Goal: Contribute content: Add original content to the website for others to see

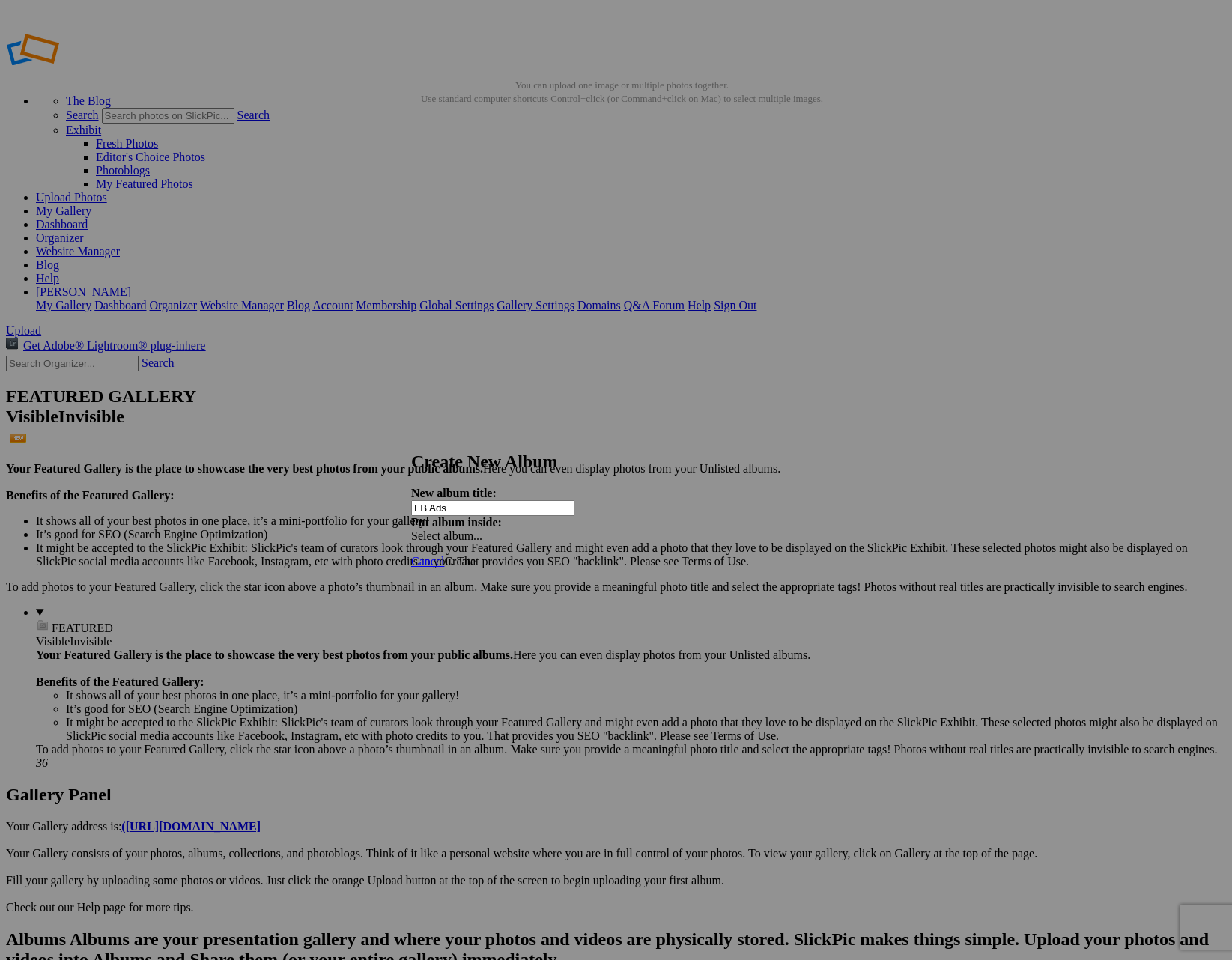
type input "FB Ads"
click at [476, 555] on span "Create" at bounding box center [460, 561] width 32 height 12
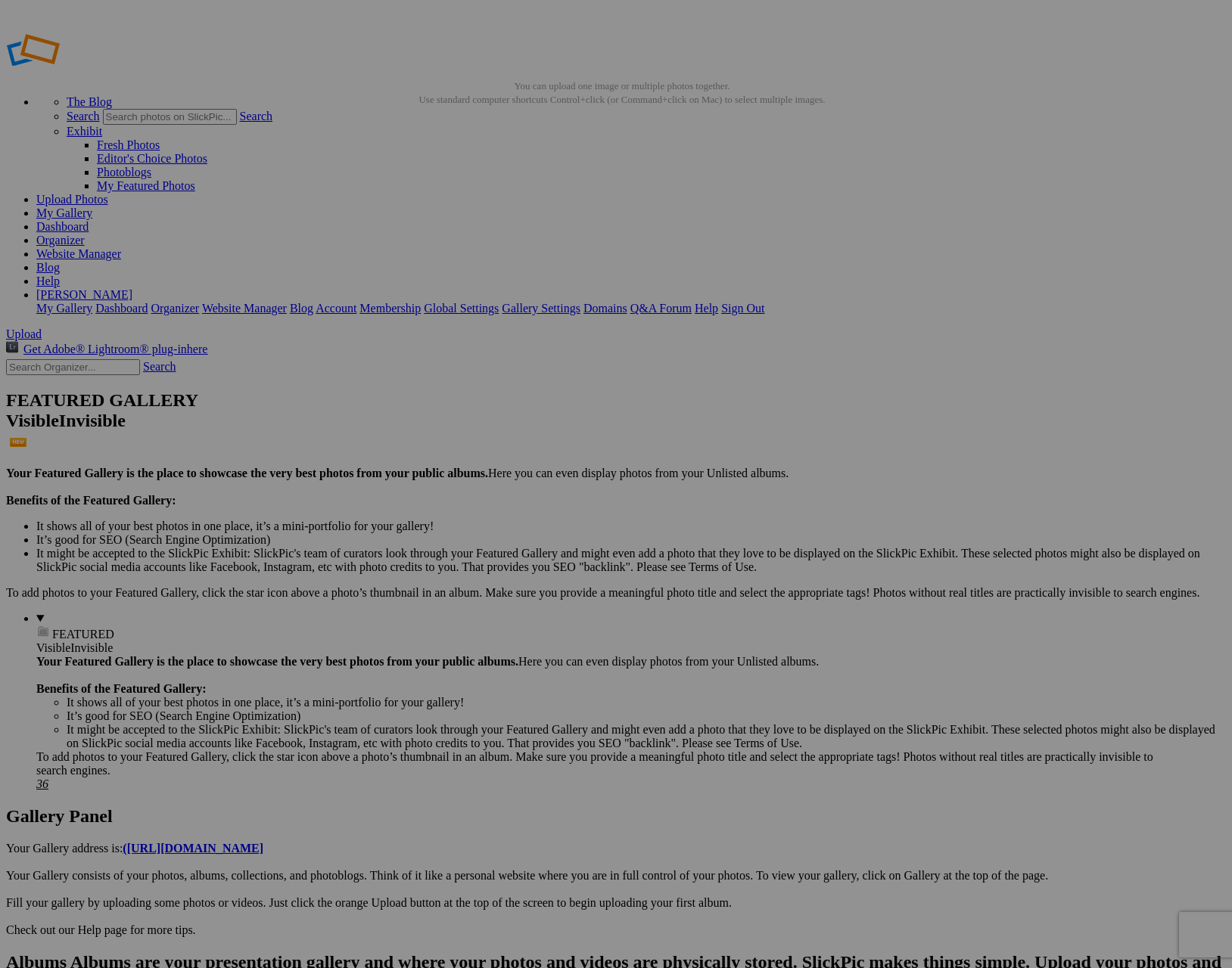
drag, startPoint x: 417, startPoint y: 223, endPoint x: 1006, endPoint y: 211, distance: 589.1
drag, startPoint x: 428, startPoint y: 229, endPoint x: 1077, endPoint y: 233, distance: 649.0
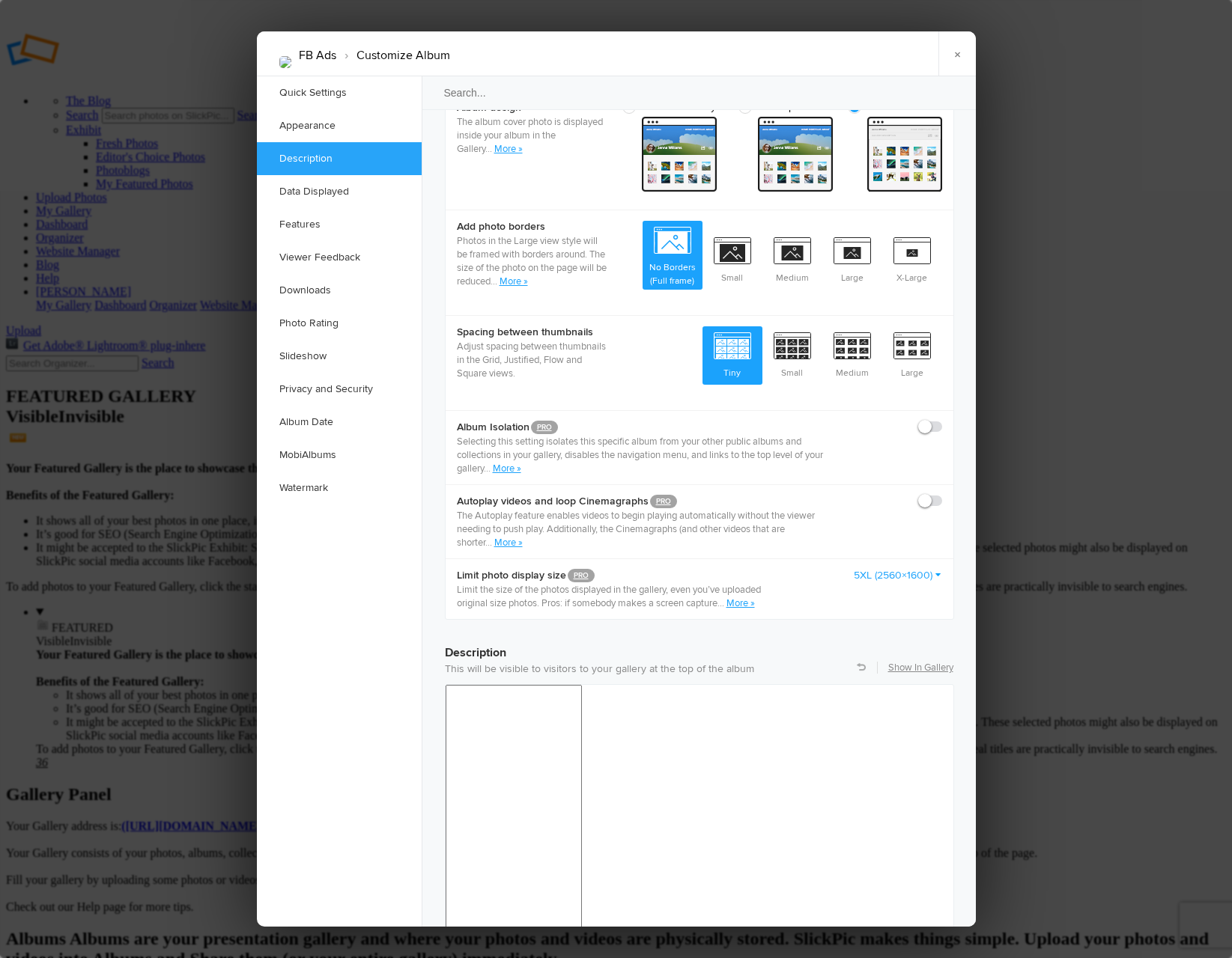
click at [943, 494] on span at bounding box center [943, 494] width 0 height 0
click at [942, 493] on input "checkbox" at bounding box center [942, 493] width 1 height 1
checkbox input "true"
click at [918, 568] on link "5XL (2560×1600)" at bounding box center [898, 575] width 88 height 15
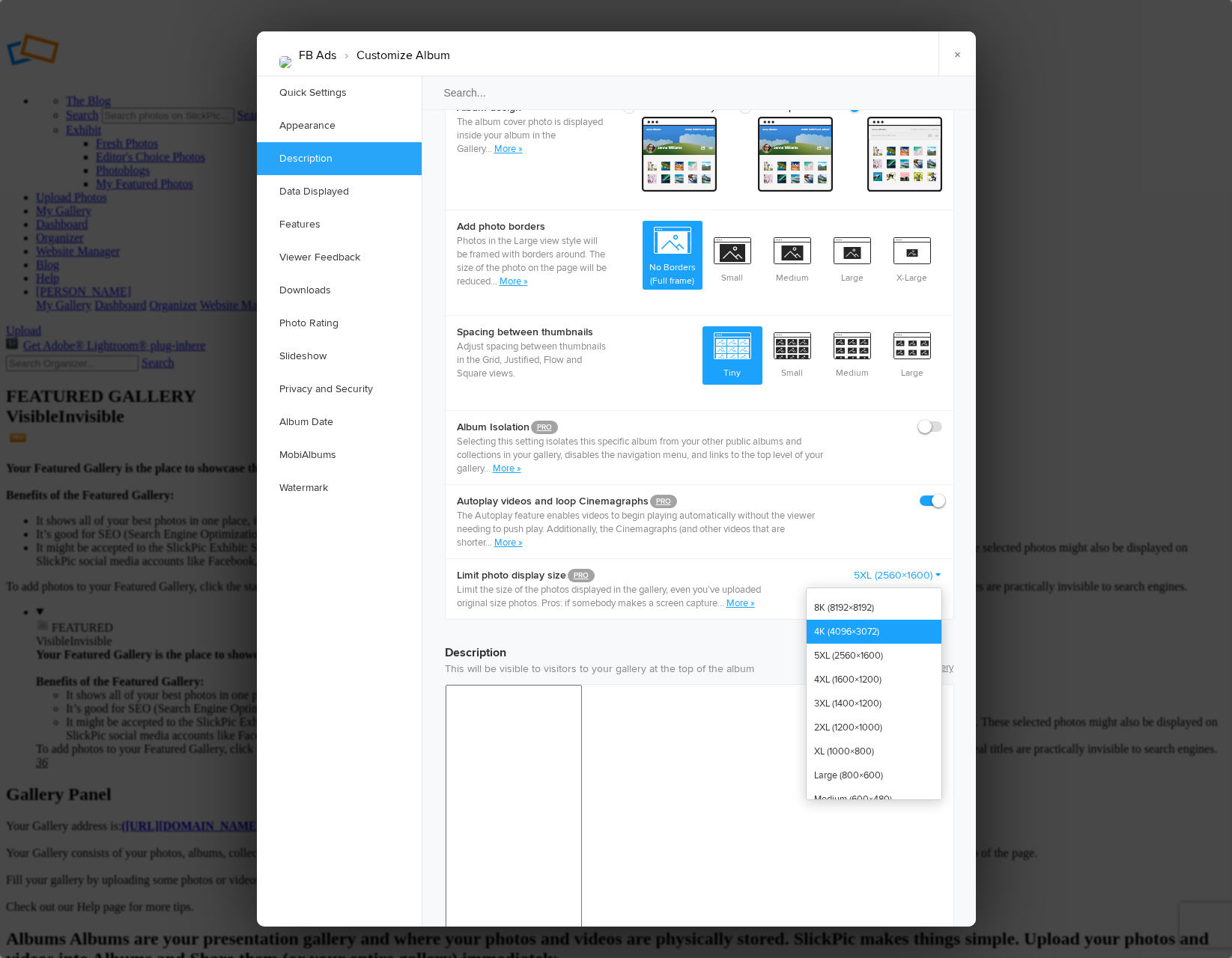
click at [877, 620] on link "4K (4096×3072)" at bounding box center [874, 631] width 135 height 24
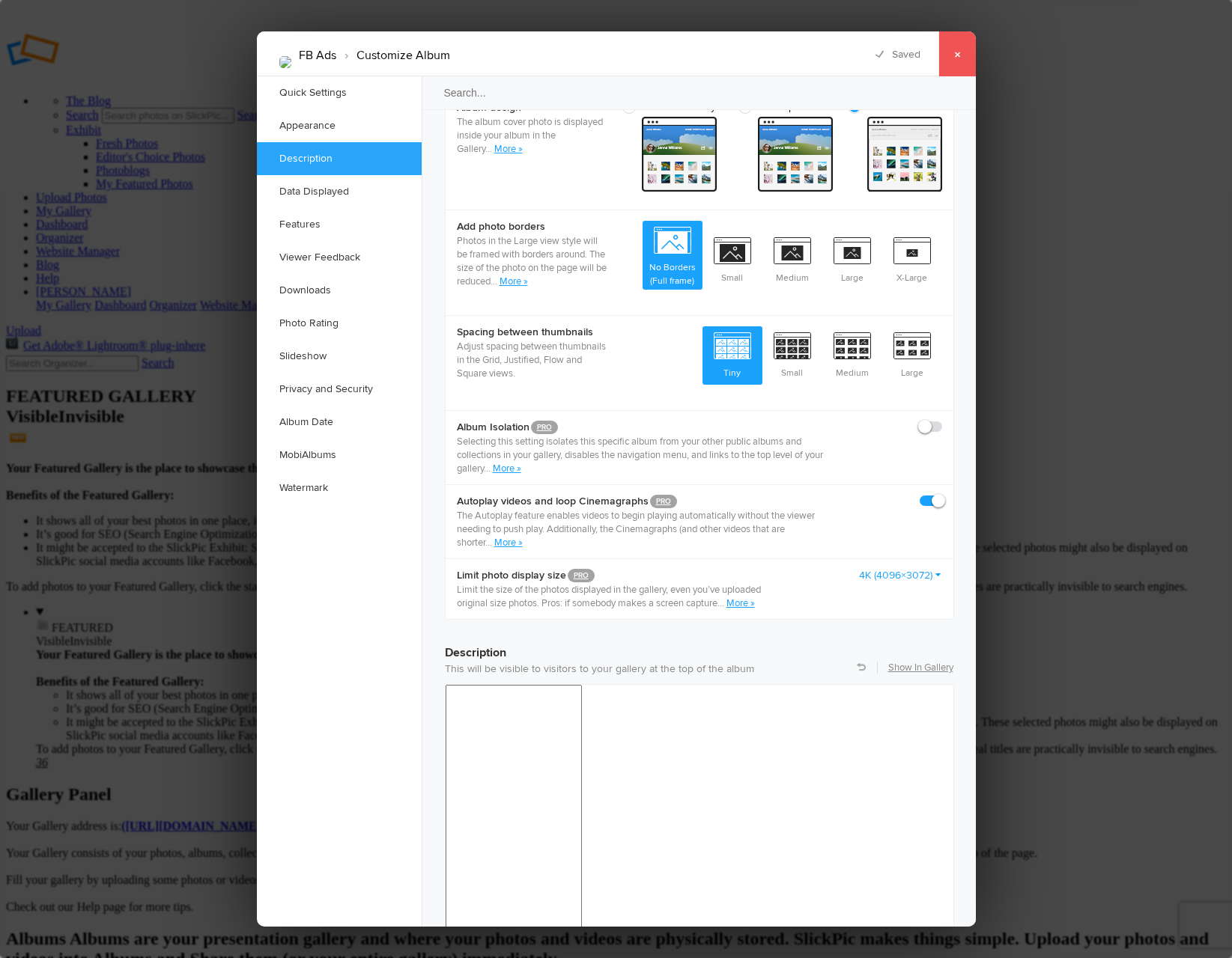
click at [961, 64] on link "×" at bounding box center [957, 54] width 37 height 45
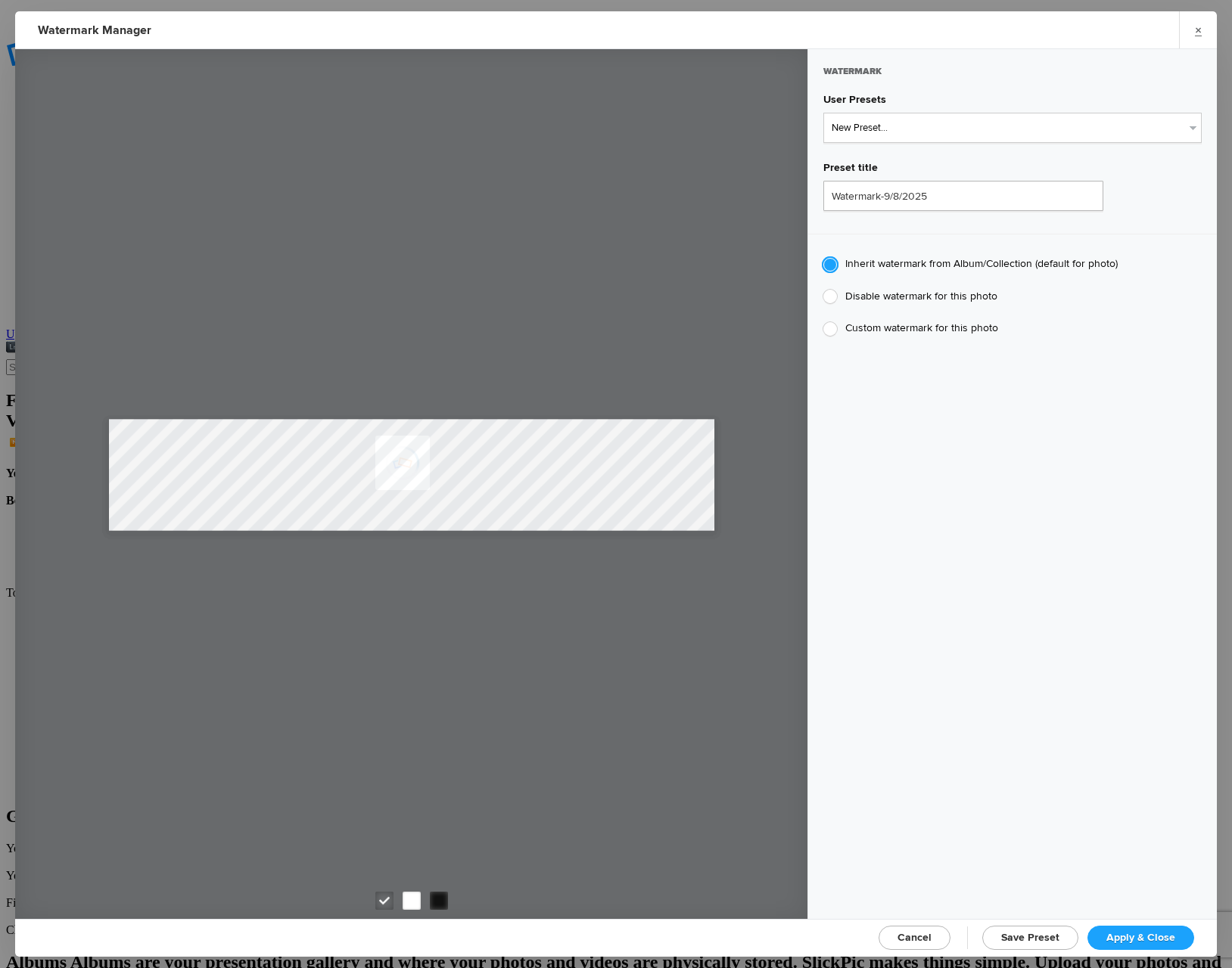
click at [830, 329] on div at bounding box center [830, 329] width 13 height 13
click at [824, 322] on input "Custom watermark for this photo" at bounding box center [823, 321] width 1 height 1
radio input "true"
type input "sberzin"
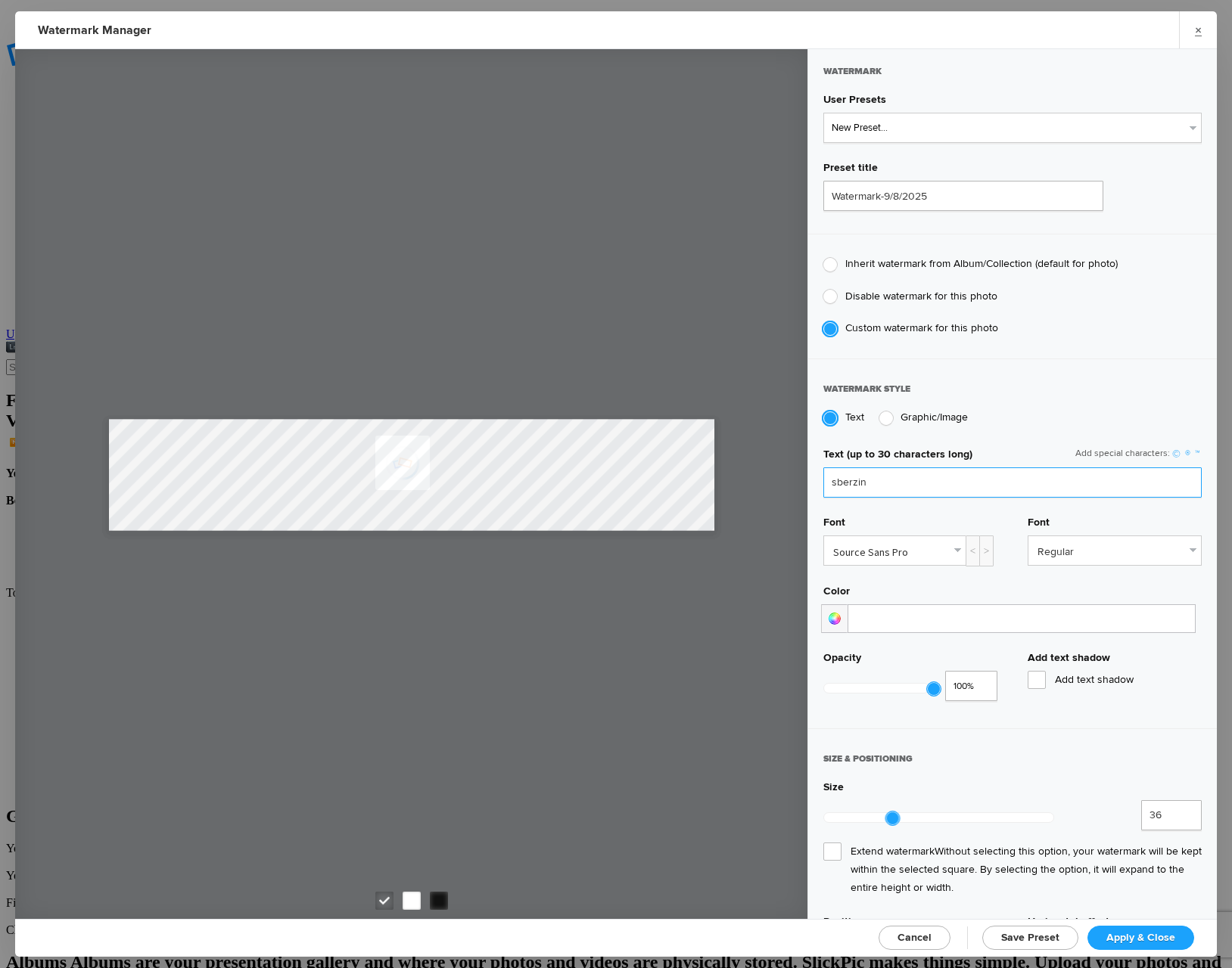
drag, startPoint x: 871, startPoint y: 475, endPoint x: 757, endPoint y: 481, distance: 114.2
click at [824, 481] on input "sberzin" at bounding box center [1013, 482] width 378 height 30
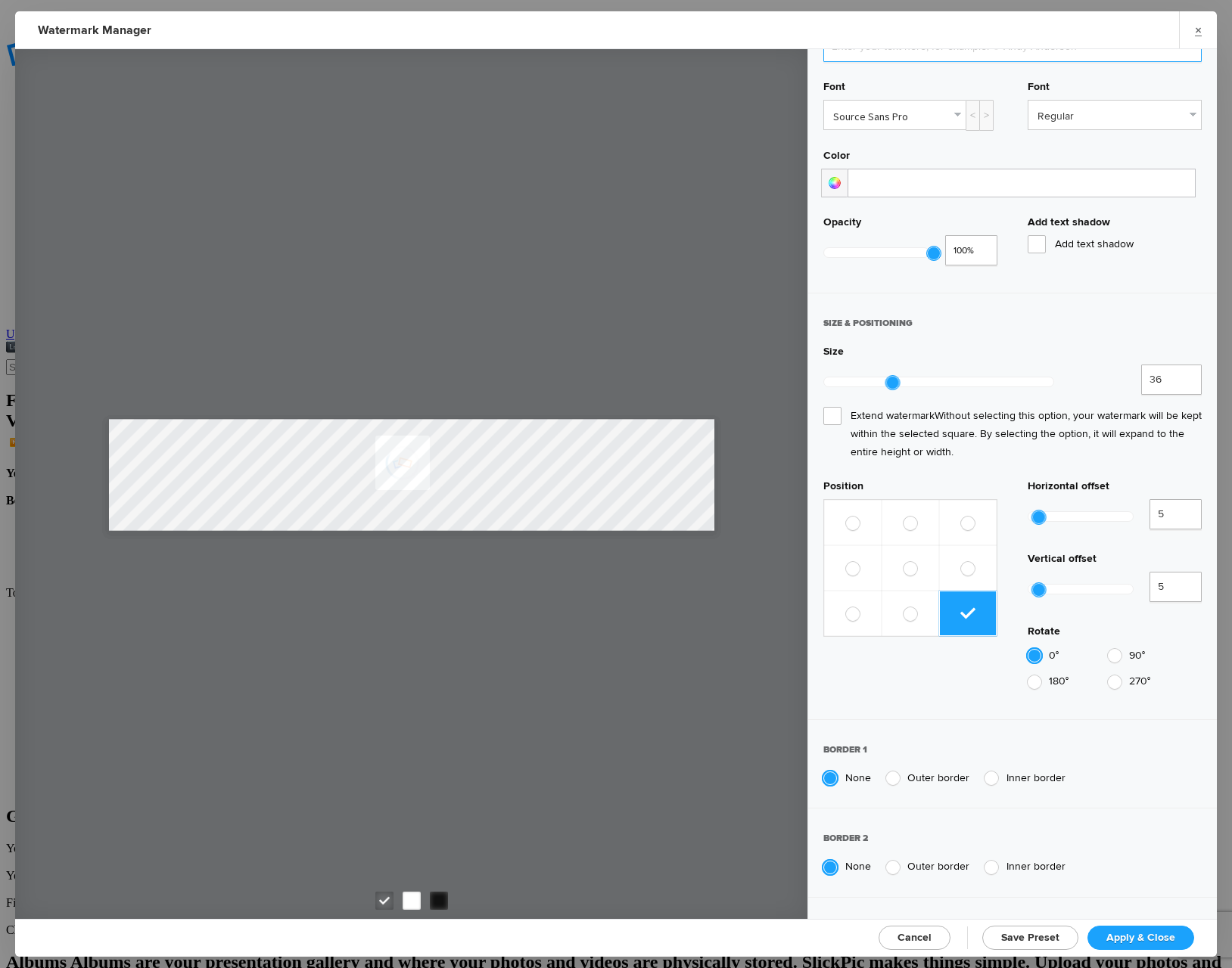
scroll to position [482, 0]
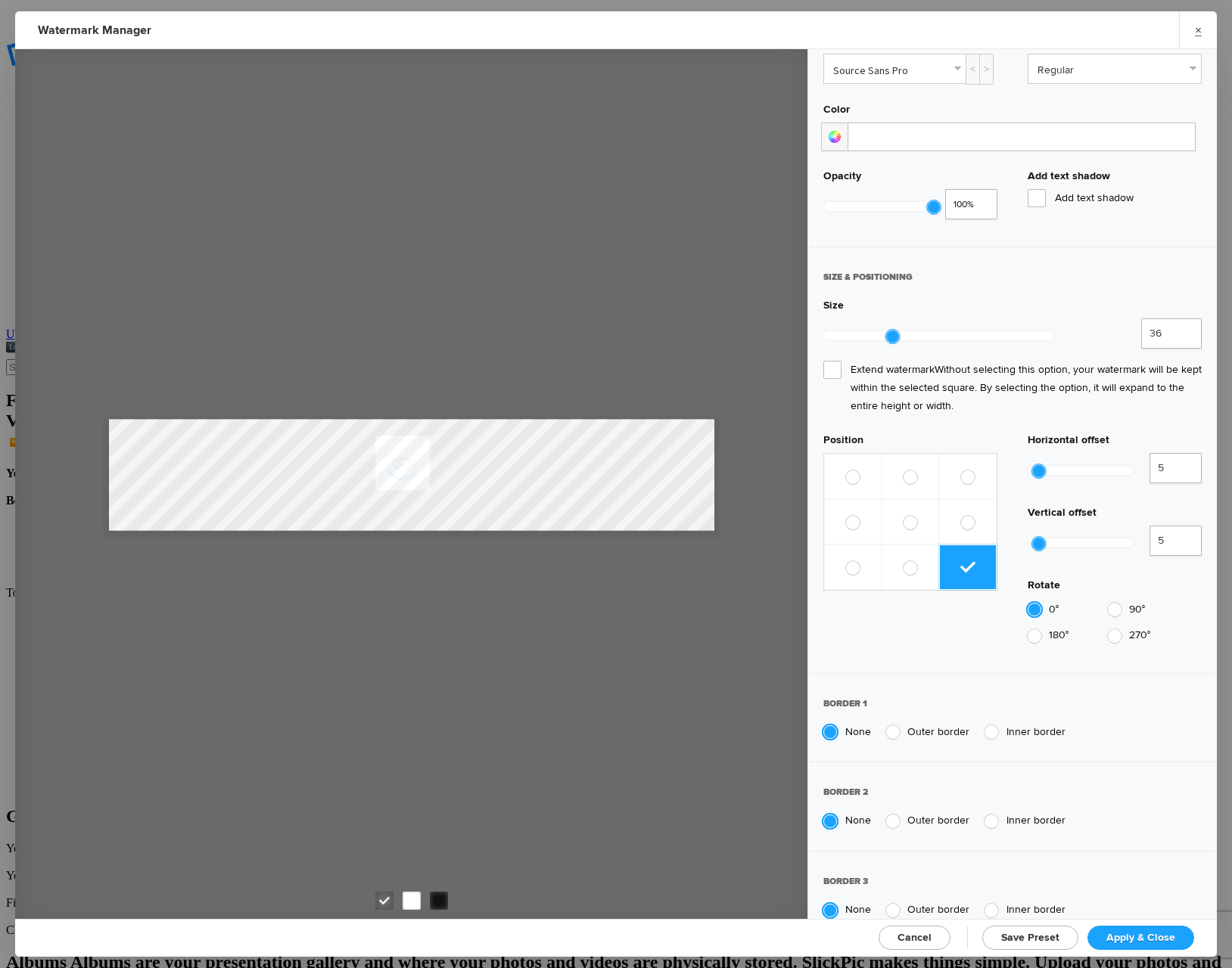
click at [895, 725] on div at bounding box center [892, 732] width 13 height 13
radio input "false"
radio input "true"
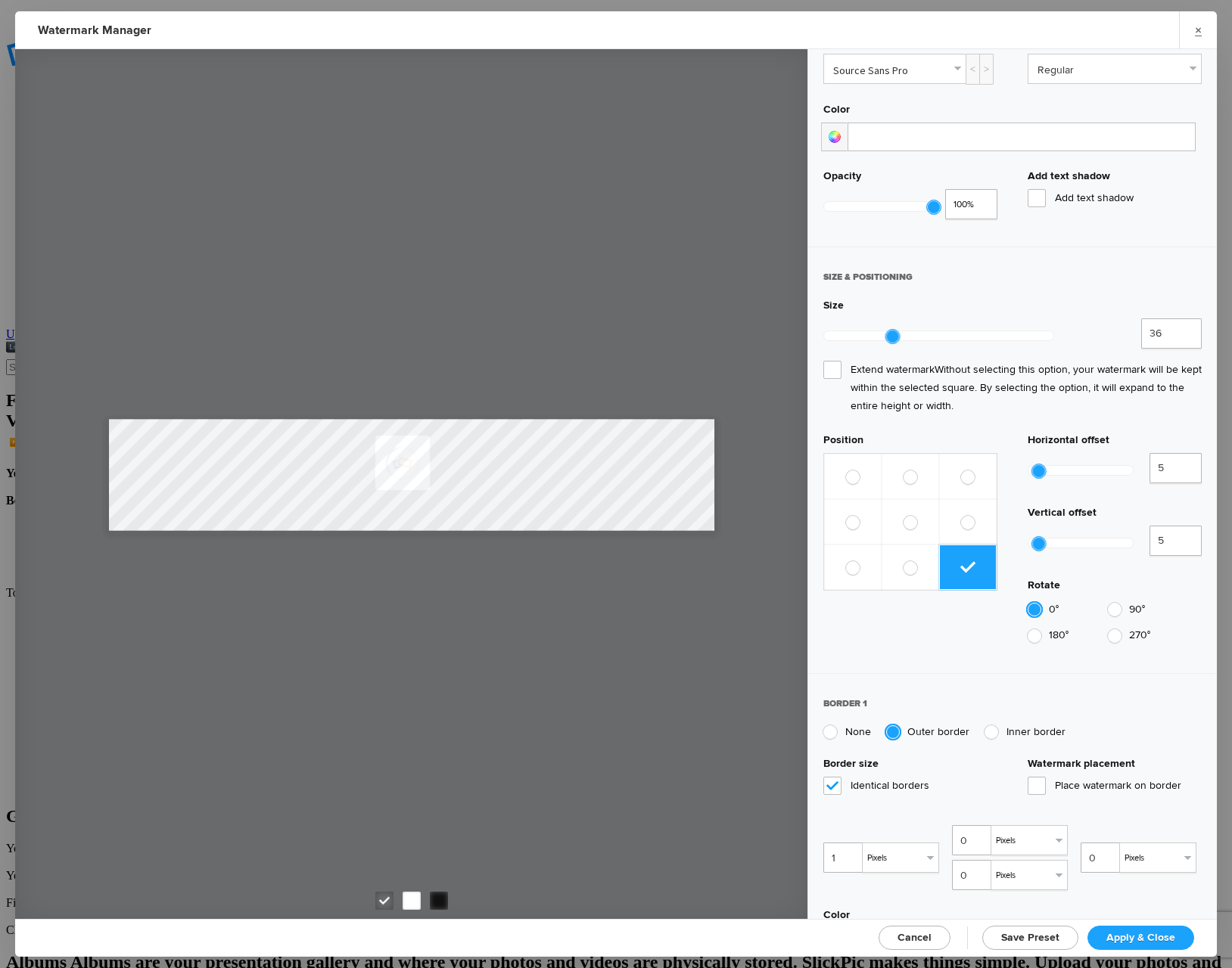
type input "1"
click at [852, 843] on input "1" at bounding box center [845, 858] width 42 height 30
type input "1"
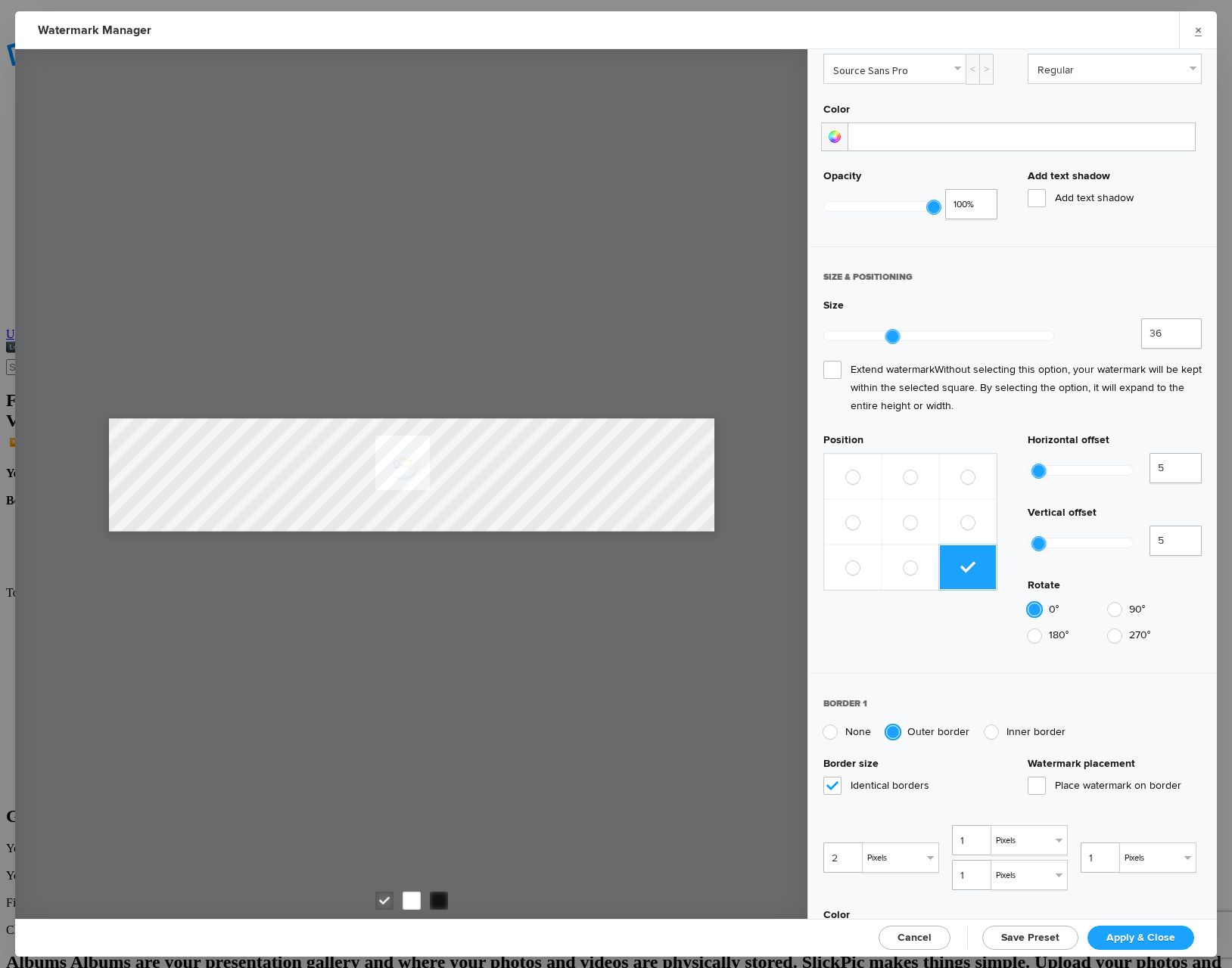
type input "2"
click at [852, 843] on input "2" at bounding box center [845, 858] width 42 height 30
type input "2"
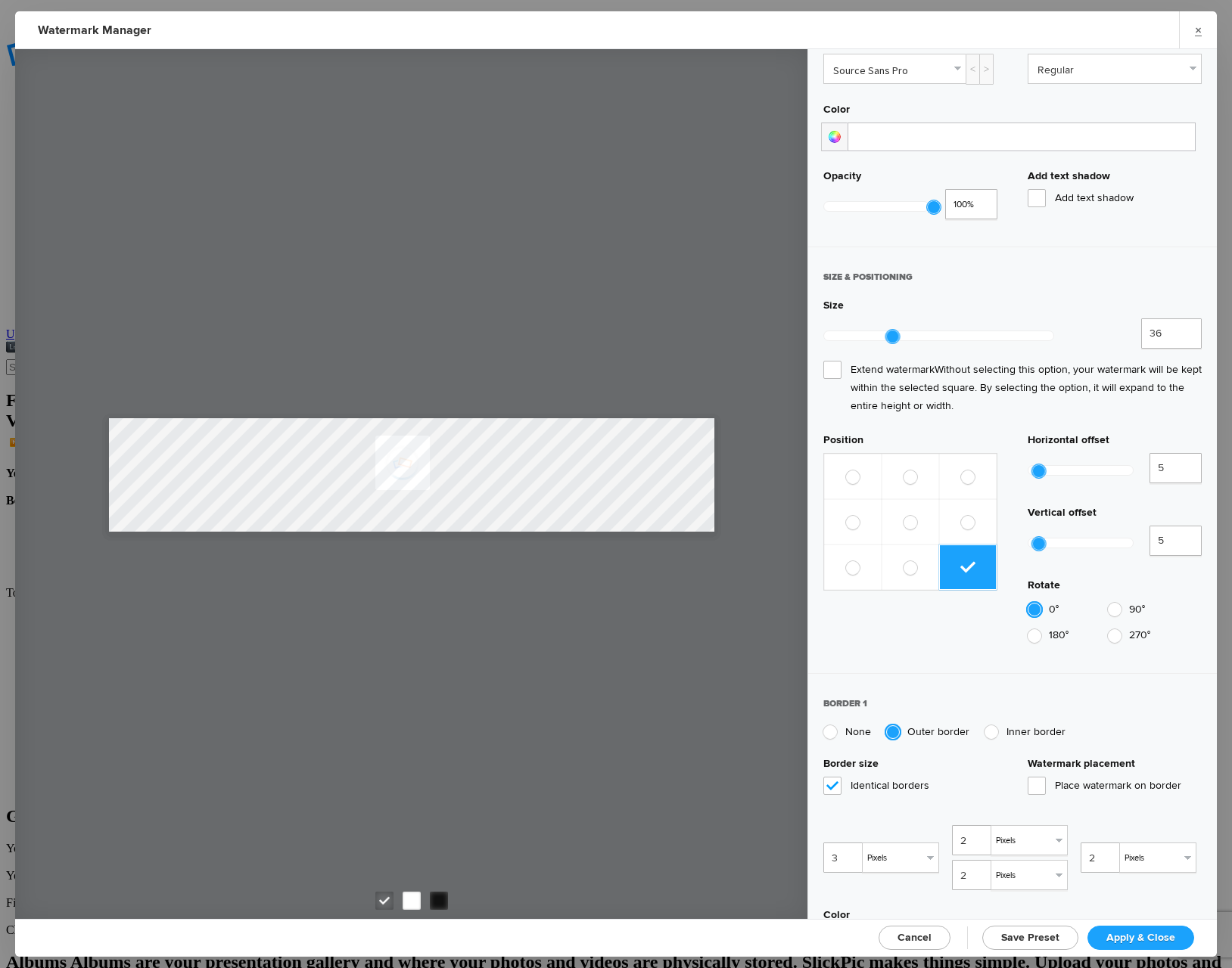
type input "3"
click at [852, 843] on input "3" at bounding box center [845, 858] width 42 height 30
type input "3"
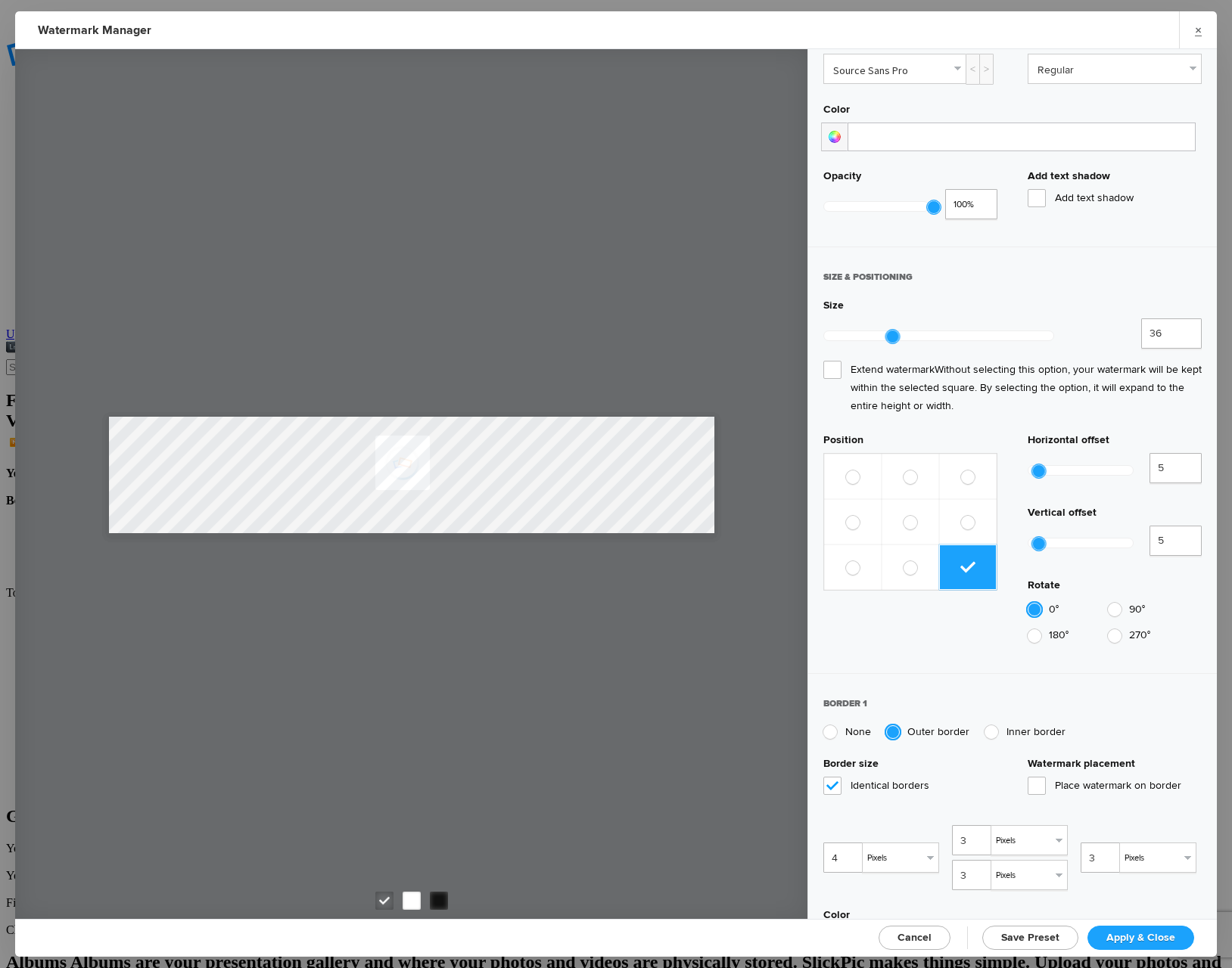
type input "4"
click at [852, 843] on input "4" at bounding box center [845, 858] width 42 height 30
type input "4"
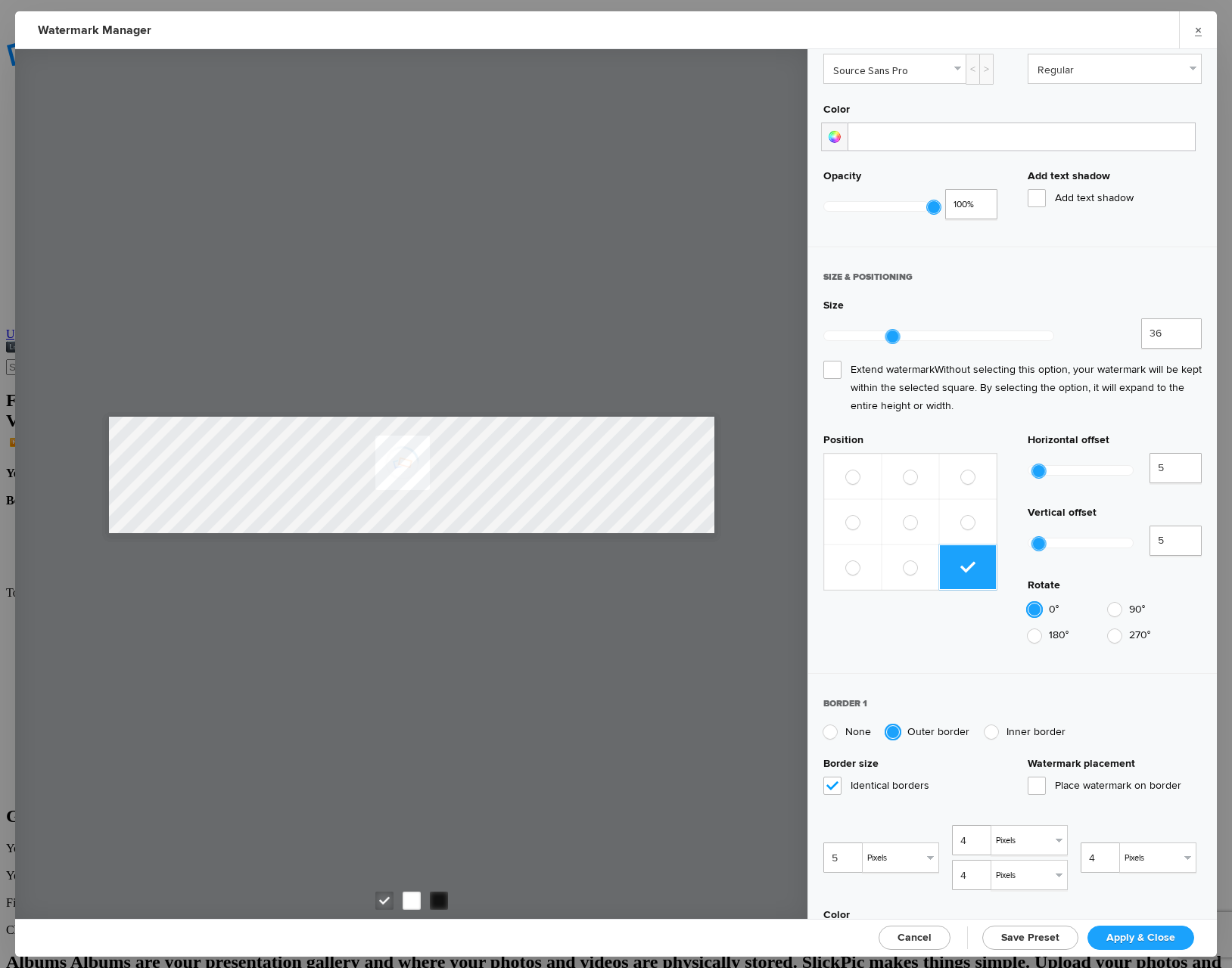
type input "5"
click at [852, 843] on input "5" at bounding box center [845, 858] width 42 height 30
type input "5"
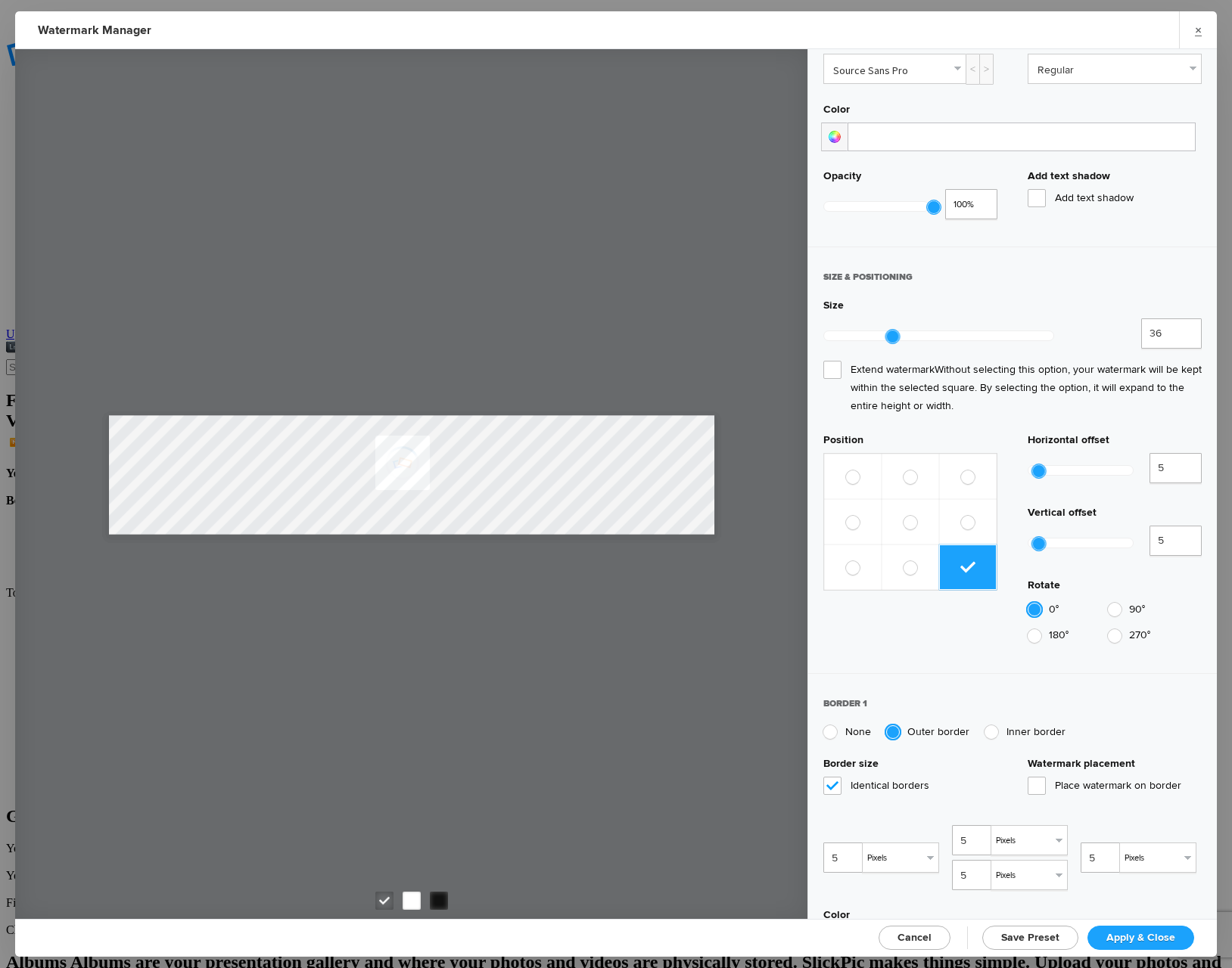
click at [953, 929] on input at bounding box center [900, 943] width 107 height 29
type input "#ee0404"
type input "4"
click at [850, 843] on input "4" at bounding box center [845, 858] width 42 height 30
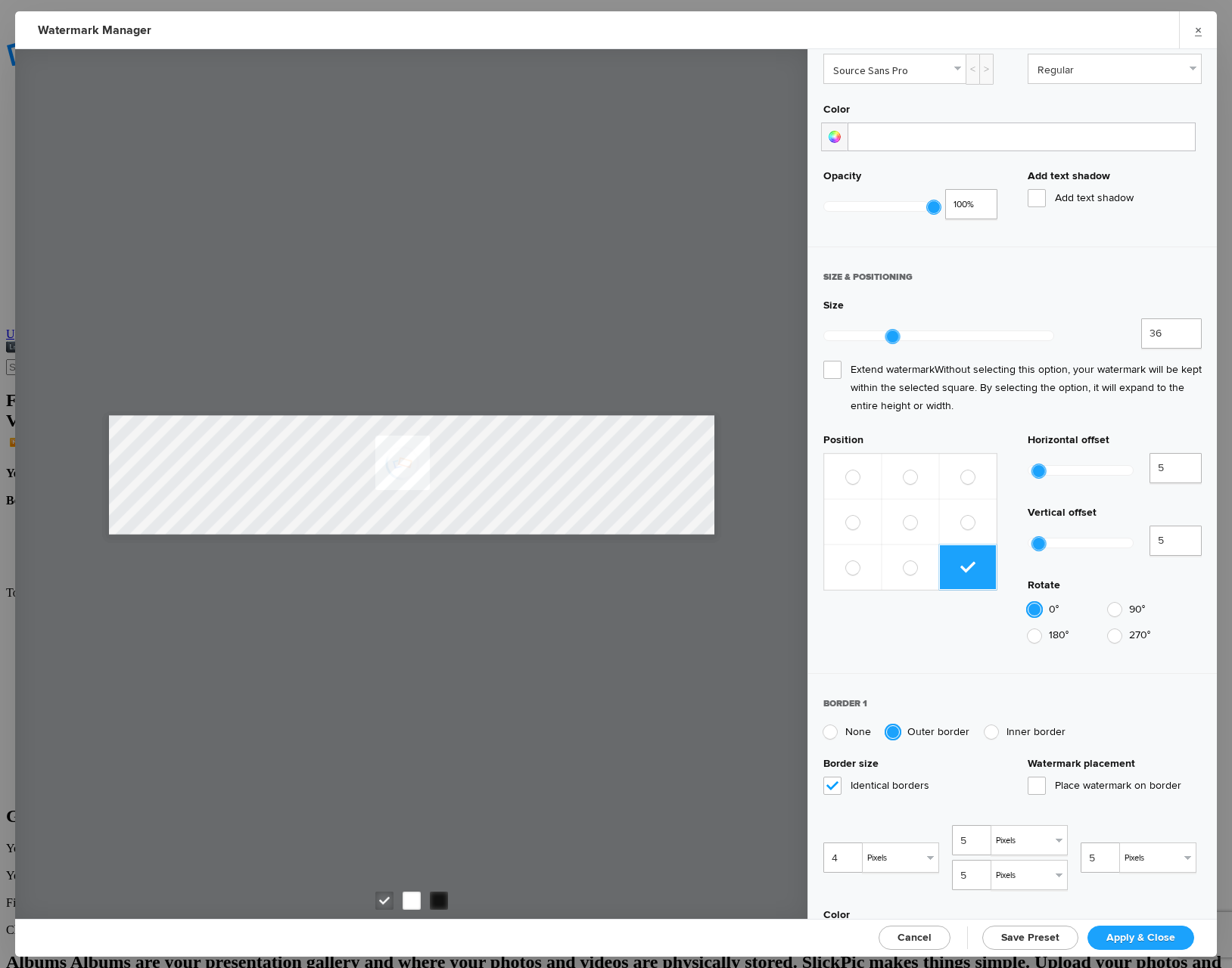
type input "4"
type input "3"
click at [850, 843] on input "3" at bounding box center [845, 858] width 42 height 30
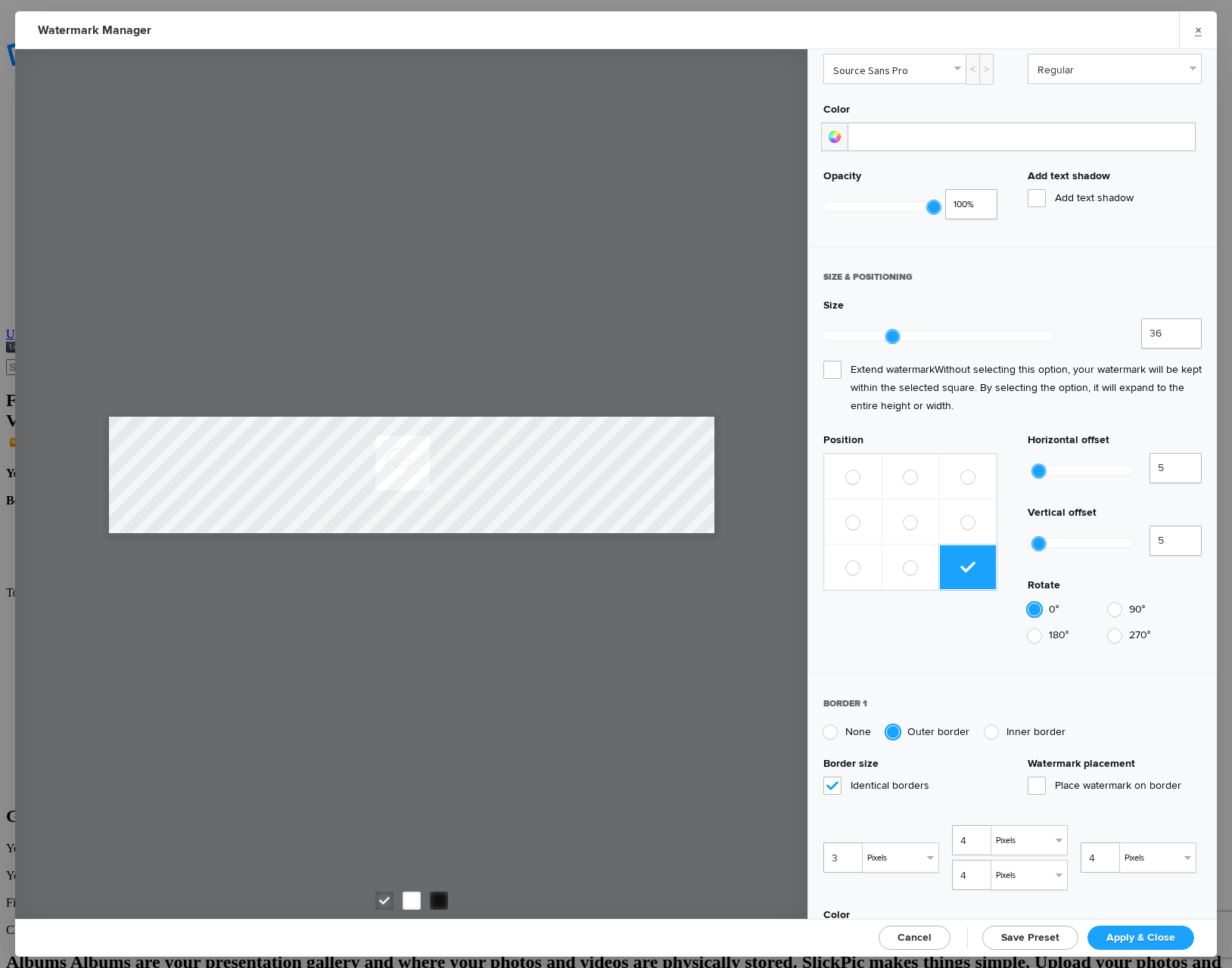
type input "3"
type input "2"
click at [850, 843] on input "2" at bounding box center [845, 858] width 42 height 30
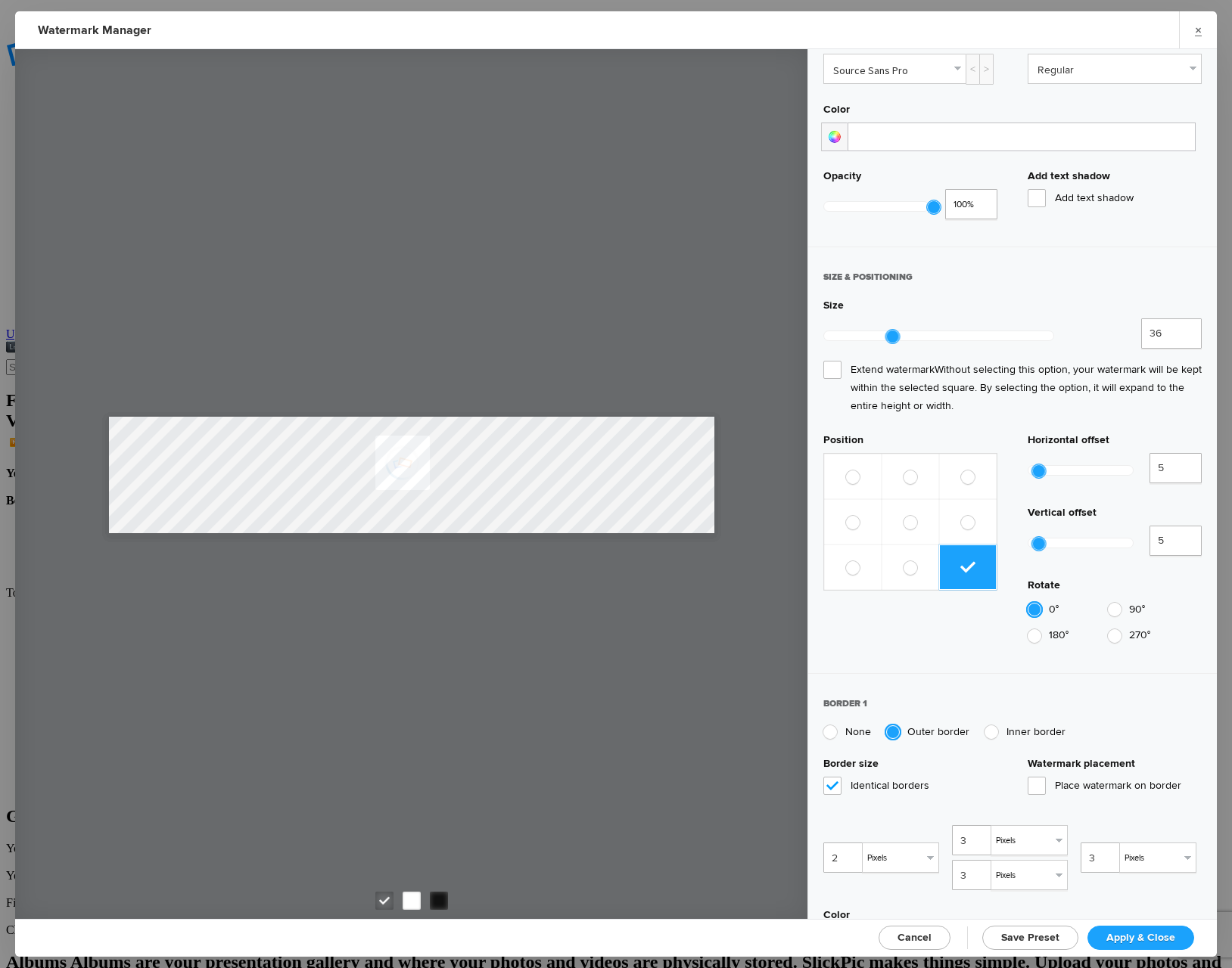
type input "2"
click at [1137, 932] on span "Apply & Close" at bounding box center [1140, 937] width 69 height 13
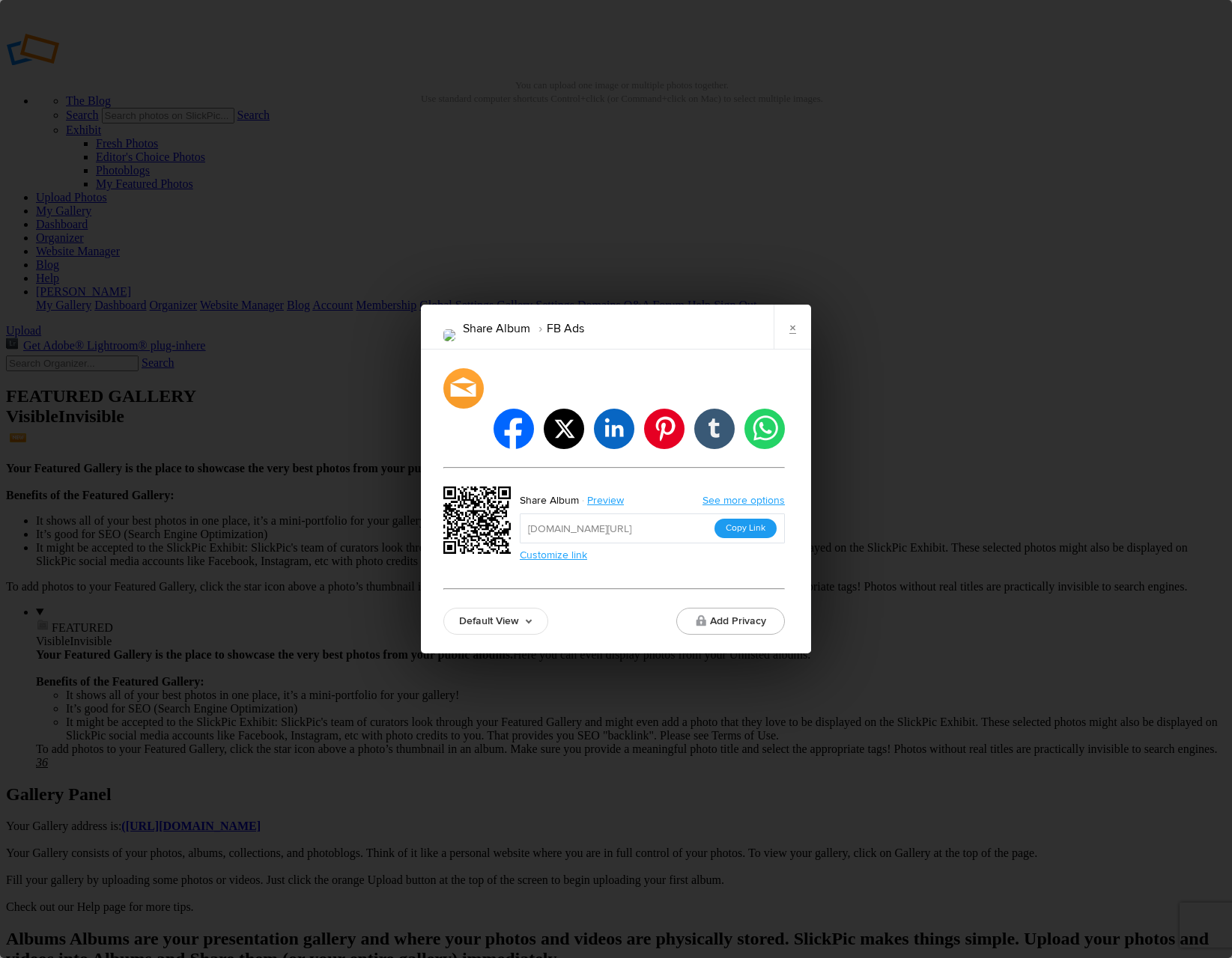
click at [752, 519] on button "Copy Link" at bounding box center [745, 528] width 62 height 19
click at [792, 349] on link "×" at bounding box center [792, 327] width 37 height 45
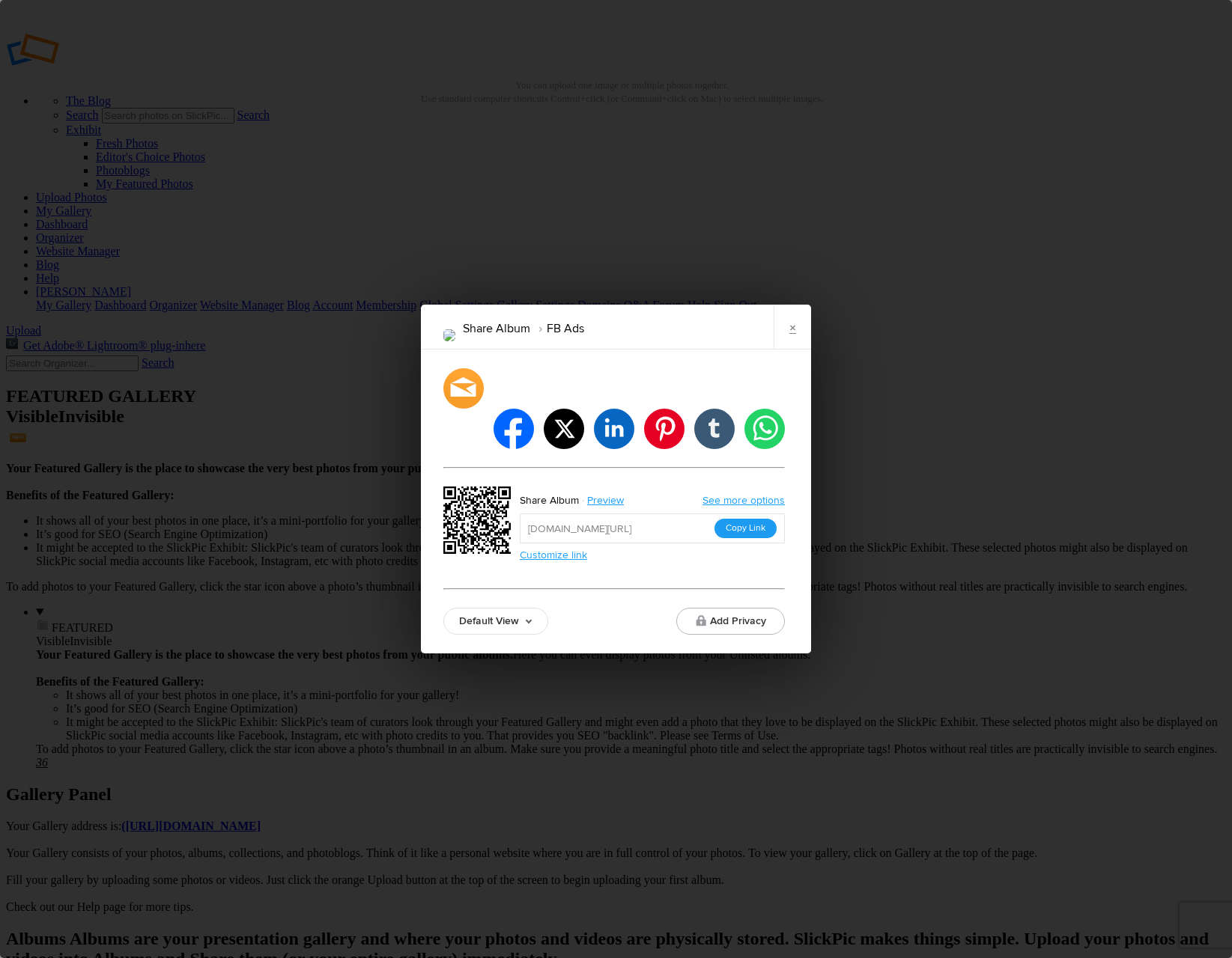
click at [750, 519] on button "Copy Link" at bounding box center [745, 528] width 62 height 19
click at [789, 349] on link "×" at bounding box center [792, 327] width 37 height 45
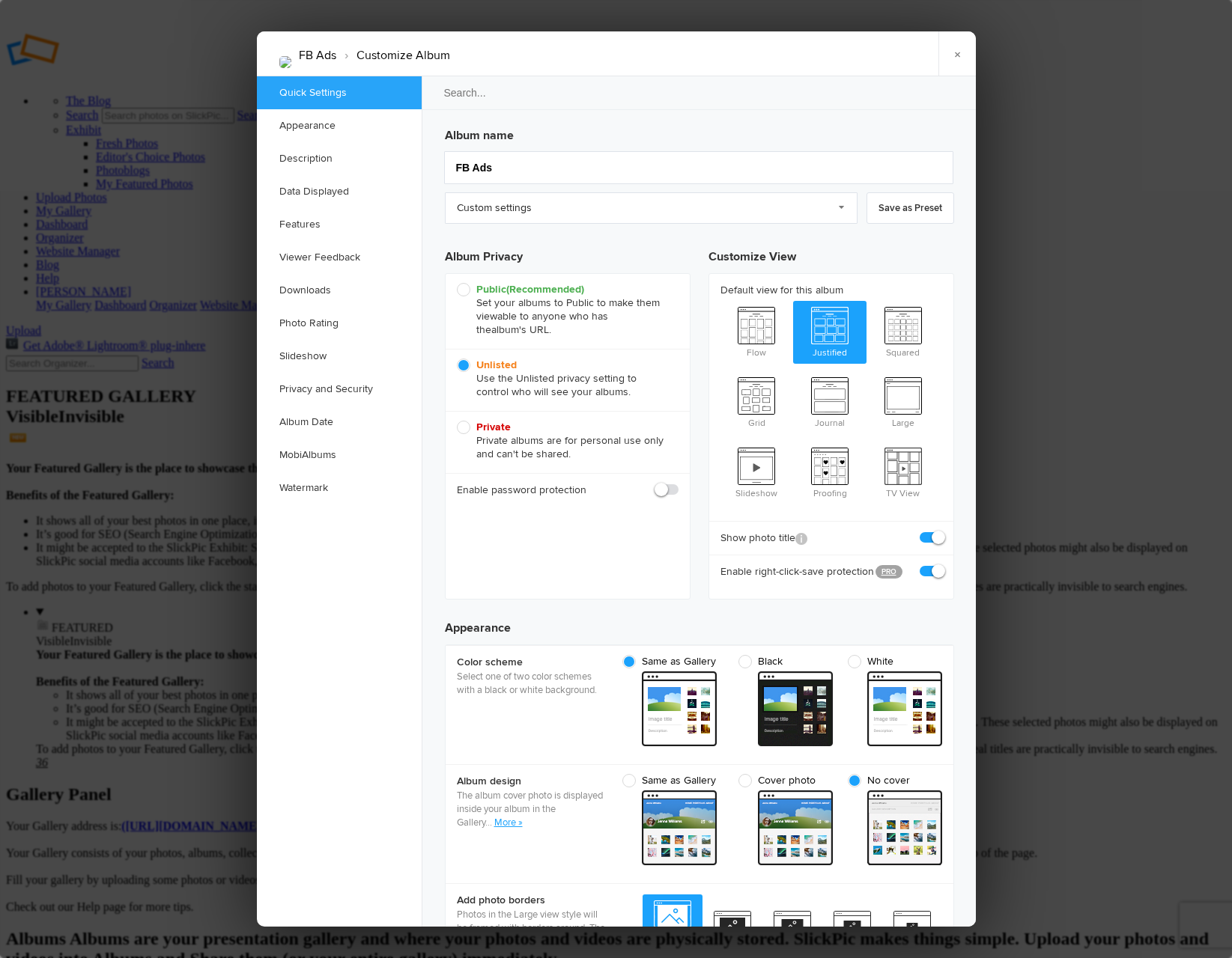
click at [794, 683] on span at bounding box center [795, 709] width 75 height 75
click at [832, 655] on input "Black" at bounding box center [832, 654] width 1 height 1
radio input "true"
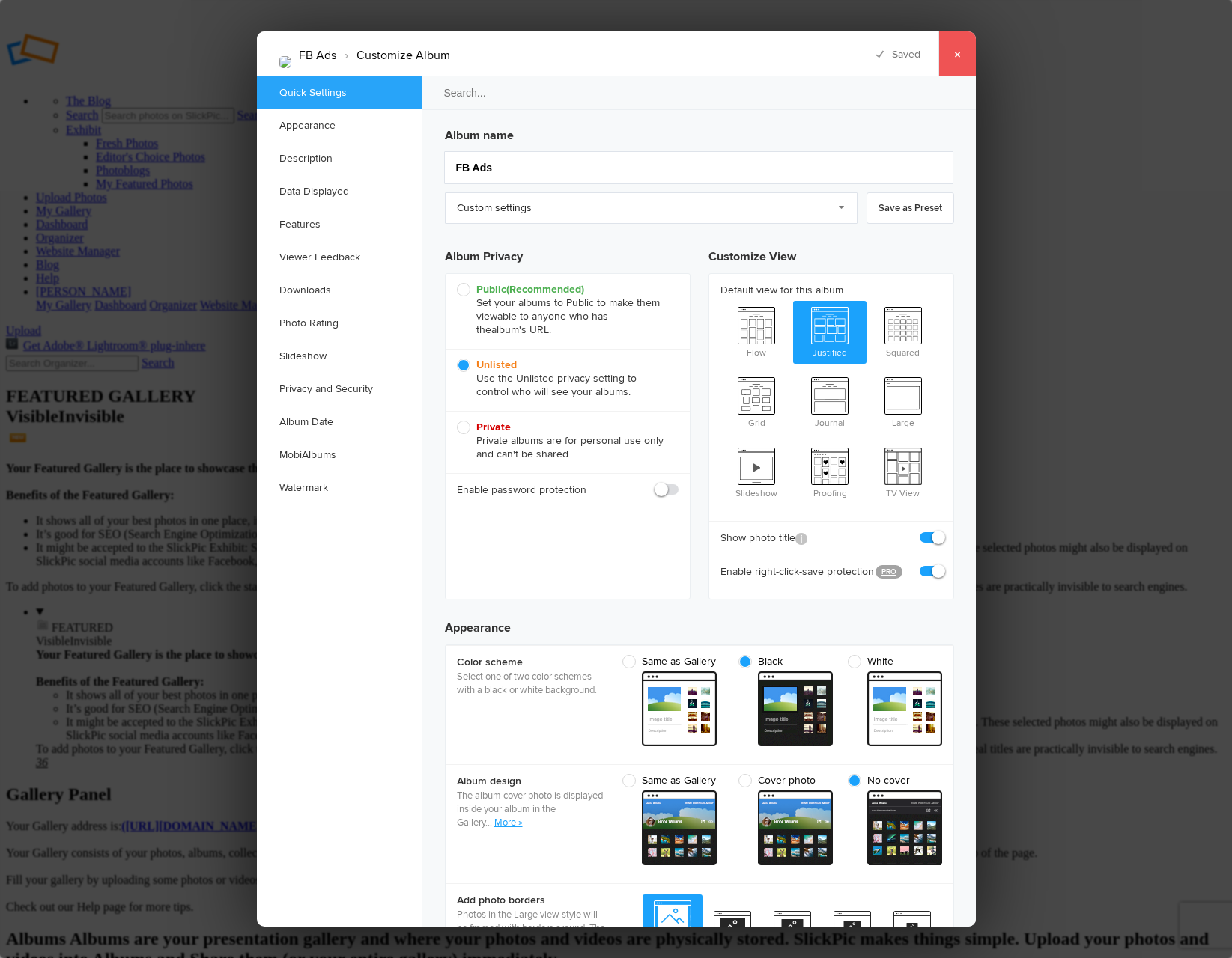
click at [958, 62] on link "×" at bounding box center [957, 54] width 37 height 45
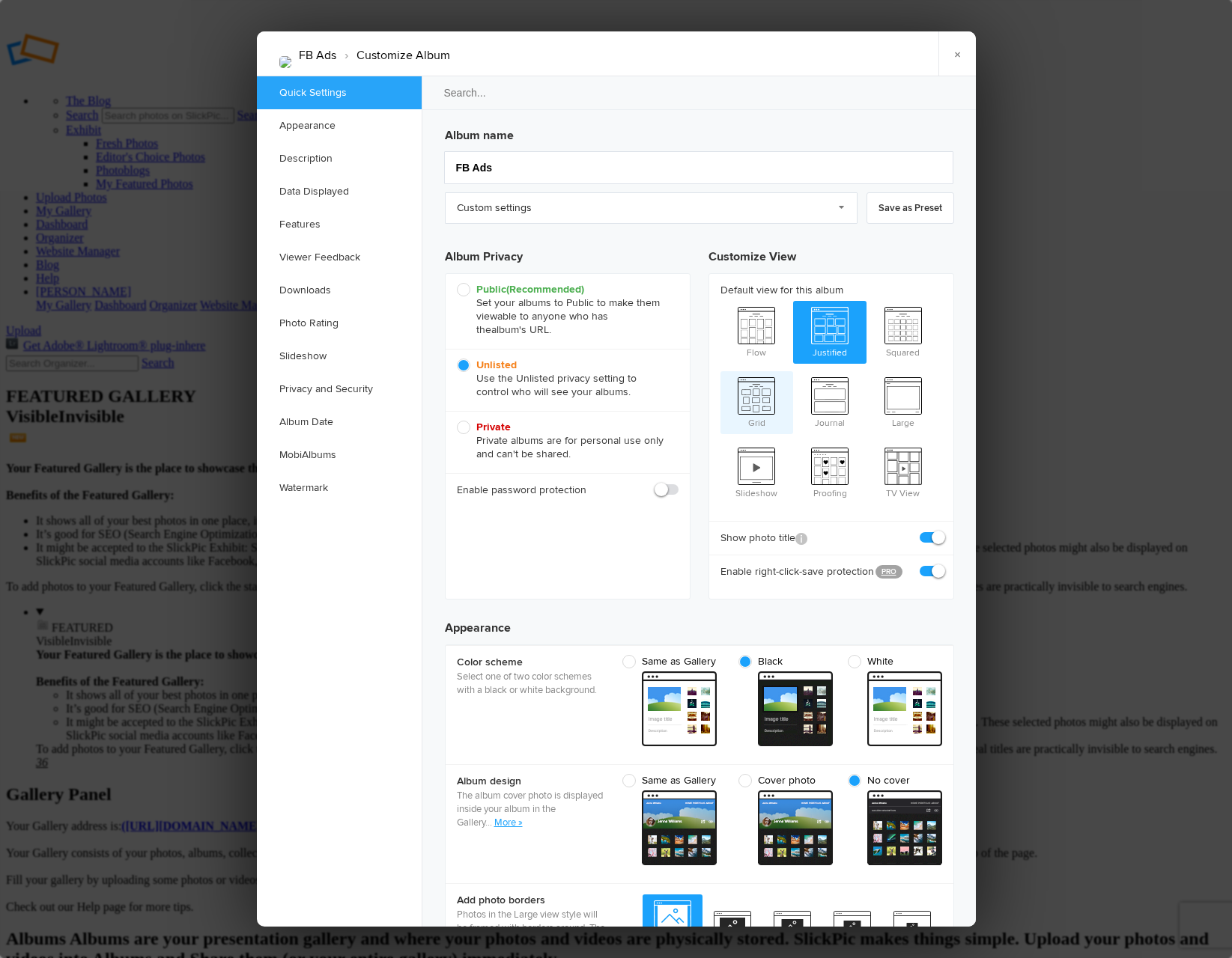
click at [763, 393] on span "Grid" at bounding box center [757, 402] width 73 height 60
click at [720, 372] on input "Grid" at bounding box center [720, 371] width 1 height 1
radio input "true"
click at [683, 686] on span at bounding box center [680, 709] width 75 height 75
click at [723, 655] on input "Same as Gallery" at bounding box center [723, 654] width 1 height 1
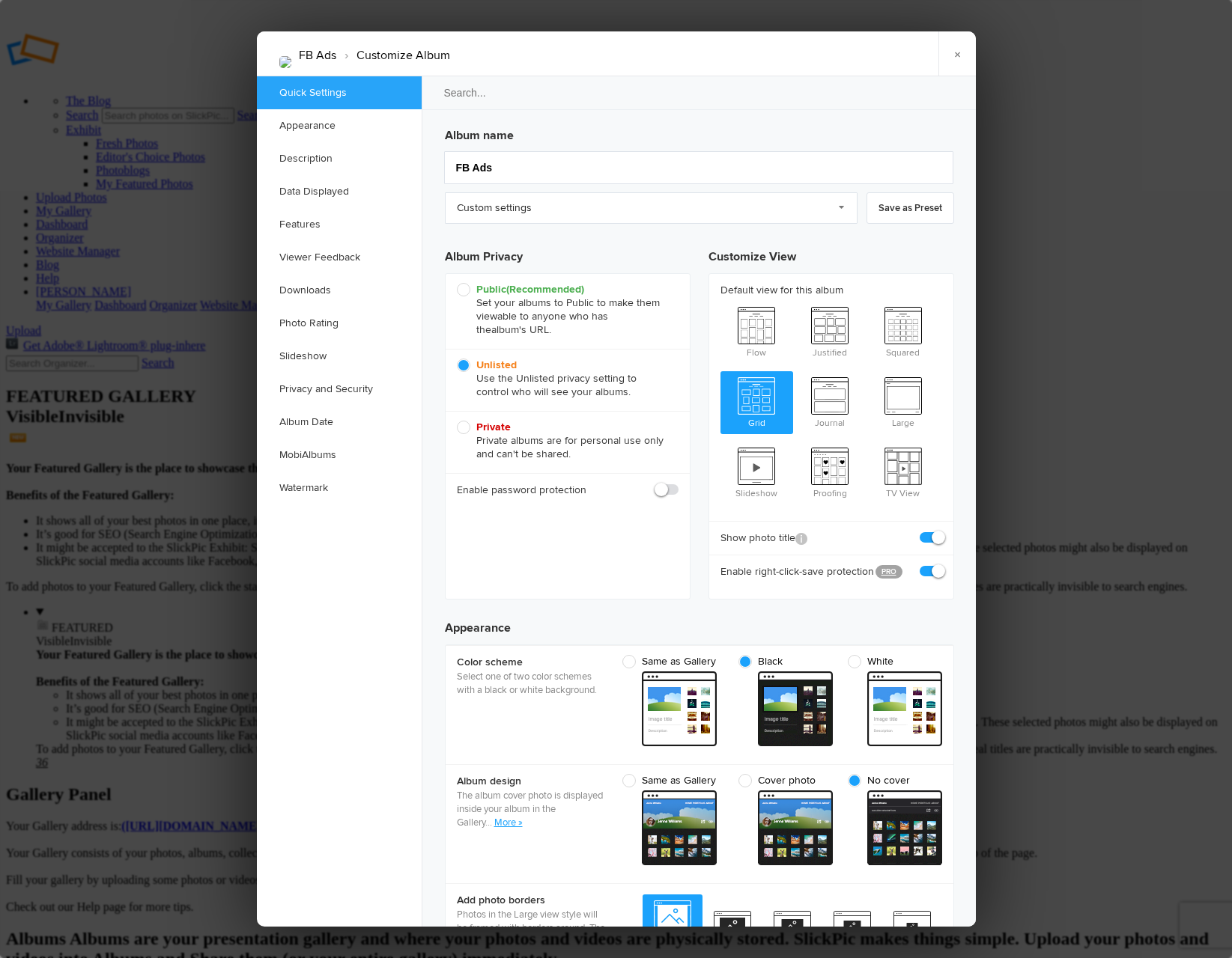
radio input "true"
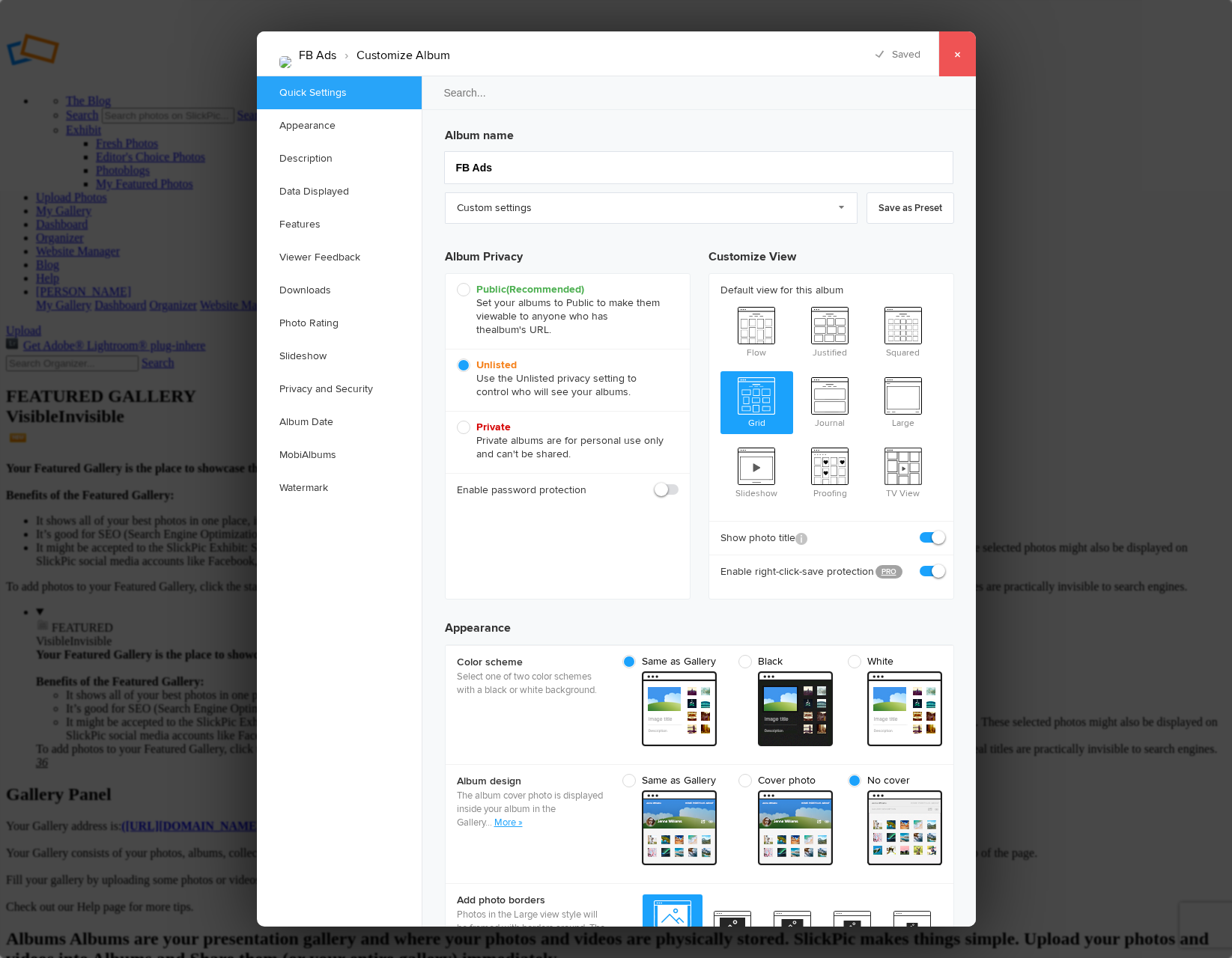
click at [955, 54] on link "×" at bounding box center [957, 54] width 37 height 45
